Goal: Find specific page/section

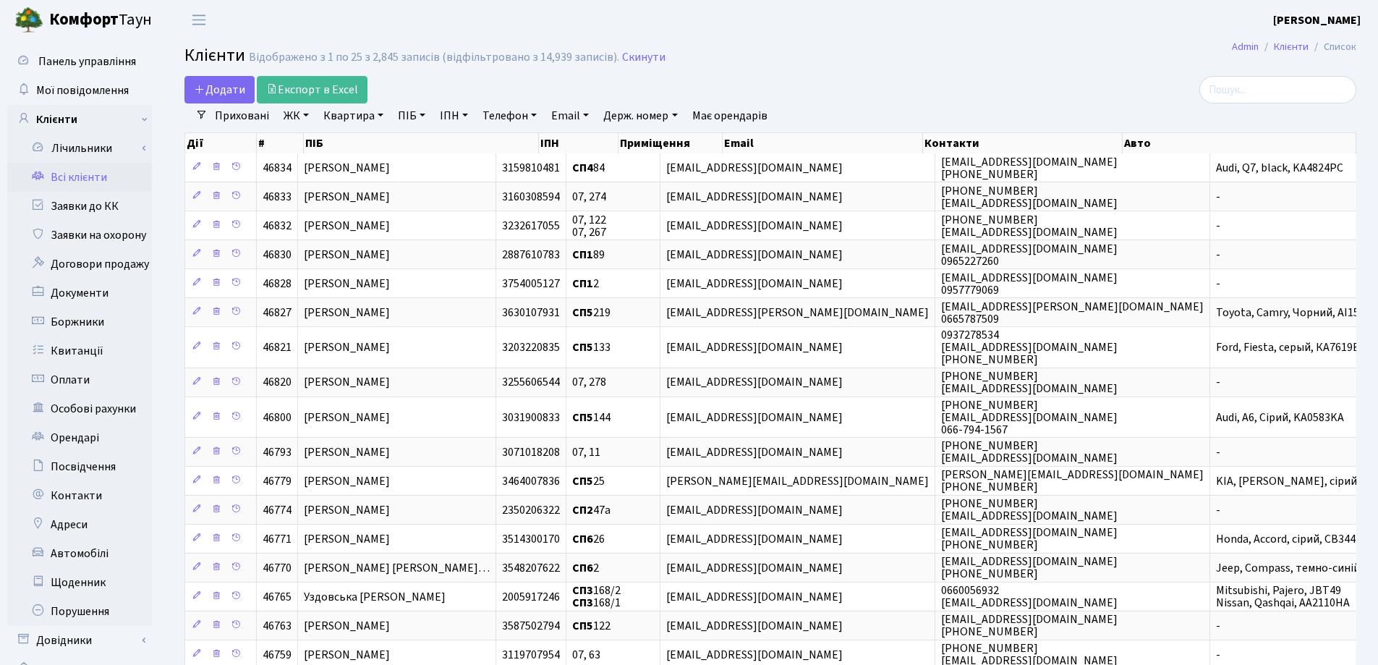
select select "25"
click at [380, 113] on link "Квартира" at bounding box center [354, 115] width 72 height 25
type input "299"
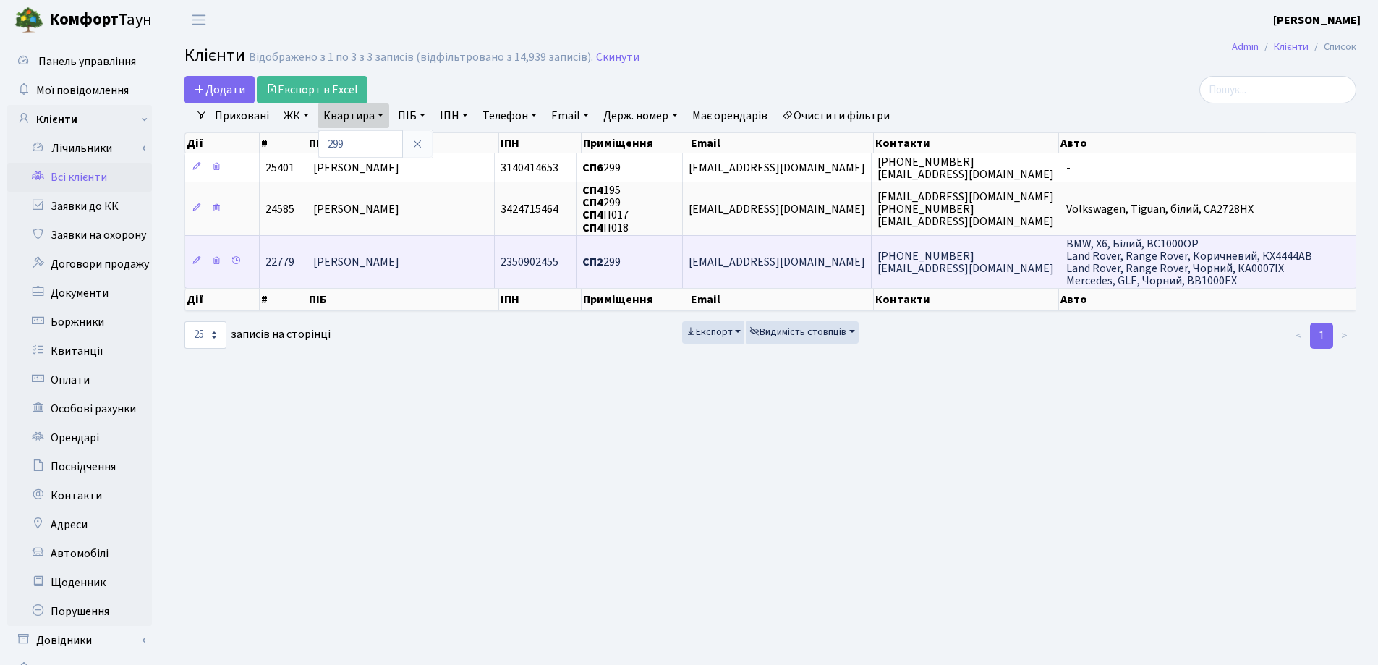
click at [399, 259] on span "[PERSON_NAME]" at bounding box center [356, 262] width 86 height 16
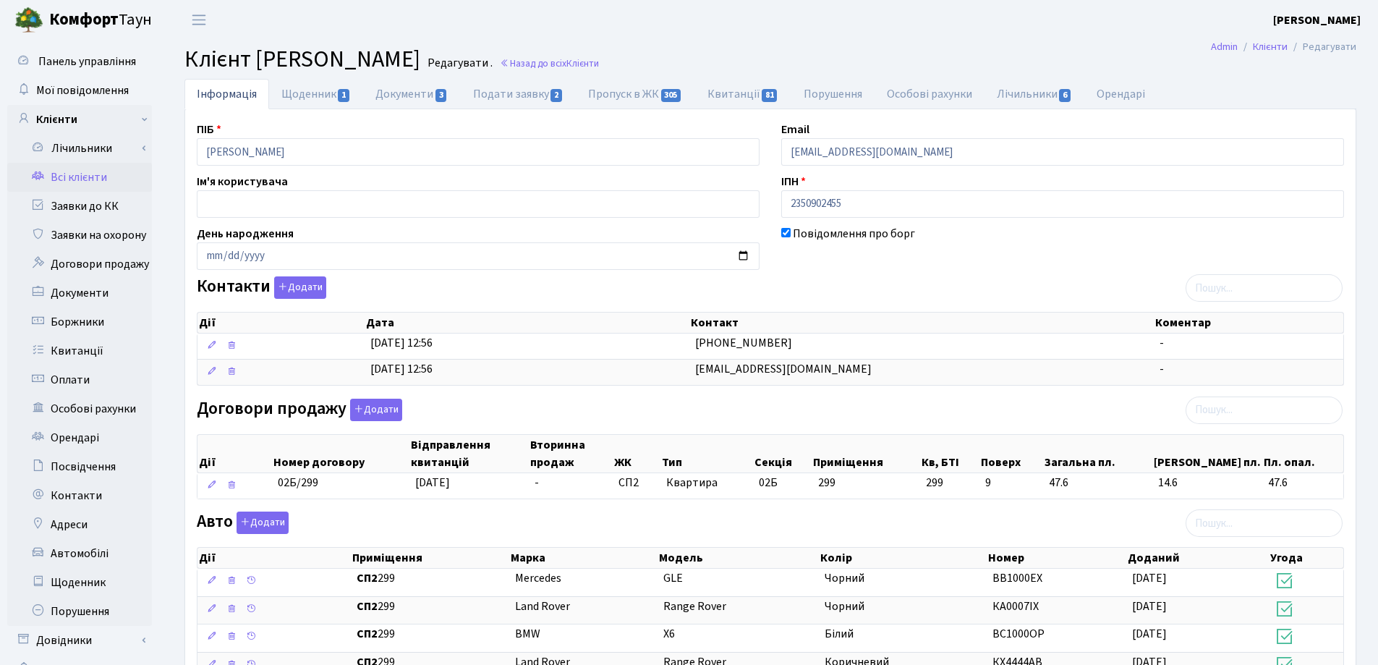
click at [709, 56] on h2 "Клієнт [PERSON_NAME] . Назад до всіх Клієнти" at bounding box center [770, 59] width 1172 height 27
click at [599, 64] on span "Клієнти" at bounding box center [582, 63] width 33 height 14
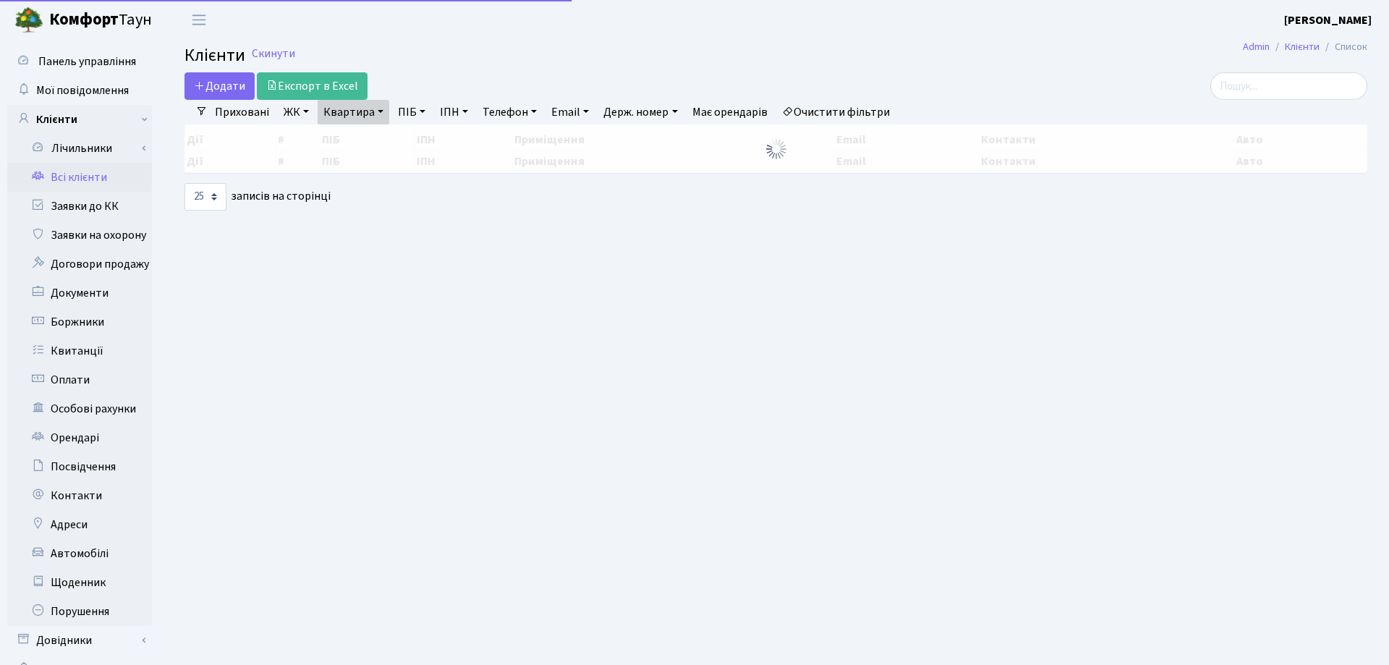
select select "25"
